Goal: Task Accomplishment & Management: Use online tool/utility

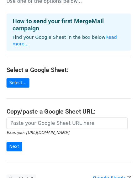
scroll to position [20, 0]
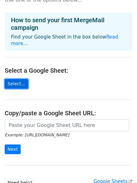
click at [17, 79] on link "Select..." at bounding box center [16, 84] width 23 height 10
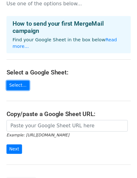
scroll to position [15, 0]
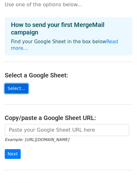
click at [17, 84] on link "Select..." at bounding box center [16, 89] width 23 height 10
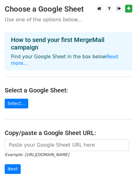
scroll to position [28, 0]
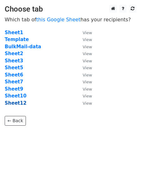
click at [14, 104] on strong "Sheet12" at bounding box center [16, 103] width 22 height 6
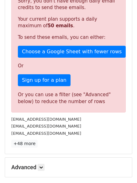
scroll to position [105, 0]
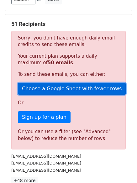
click at [89, 90] on link "Choose a Google Sheet with fewer rows" at bounding box center [72, 89] width 108 height 12
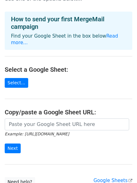
scroll to position [18, 0]
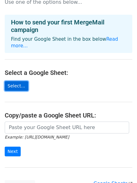
click at [15, 81] on link "Select..." at bounding box center [16, 86] width 23 height 10
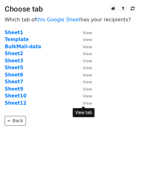
click at [89, 103] on small "View" at bounding box center [87, 103] width 9 height 5
click at [15, 104] on strong "Sheet12" at bounding box center [16, 103] width 22 height 6
click at [18, 102] on strong "Sheet12" at bounding box center [16, 103] width 22 height 6
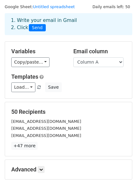
scroll to position [26, 0]
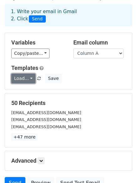
click at [30, 80] on link "Load..." at bounding box center [23, 79] width 24 height 10
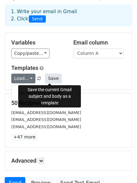
click at [51, 79] on button "Save" at bounding box center [53, 79] width 16 height 10
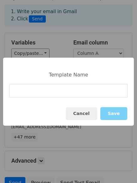
click at [51, 94] on input at bounding box center [68, 90] width 118 height 13
click at [84, 116] on button "Cancel" at bounding box center [81, 113] width 31 height 13
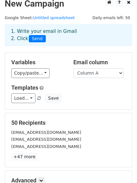
scroll to position [0, 0]
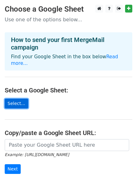
click at [16, 99] on link "Select..." at bounding box center [16, 104] width 23 height 10
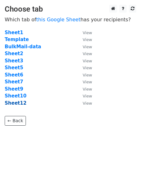
click at [14, 104] on strong "Sheet12" at bounding box center [16, 103] width 22 height 6
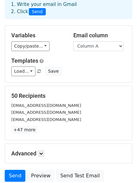
scroll to position [34, 0]
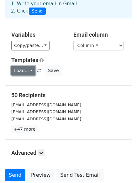
click at [29, 70] on link "Load..." at bounding box center [23, 71] width 24 height 10
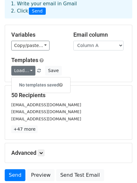
click at [34, 83] on h6 "No templates saved" at bounding box center [41, 85] width 59 height 10
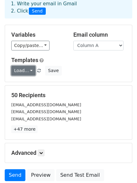
click at [22, 70] on link "Load..." at bounding box center [23, 71] width 24 height 10
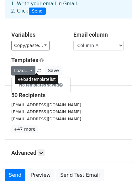
click at [37, 71] on span at bounding box center [38, 71] width 3 height 4
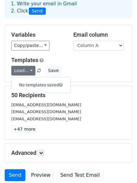
click at [37, 71] on span at bounding box center [38, 71] width 3 height 4
